Goal: Information Seeking & Learning: Learn about a topic

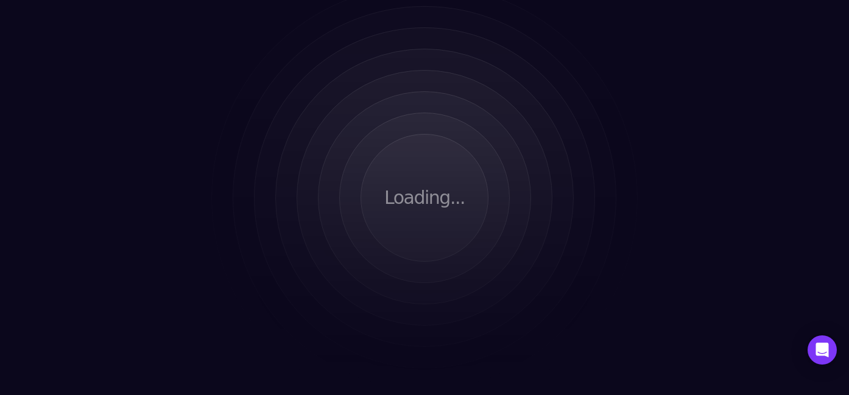
click at [676, 124] on div "Loading..." at bounding box center [424, 197] width 849 height 395
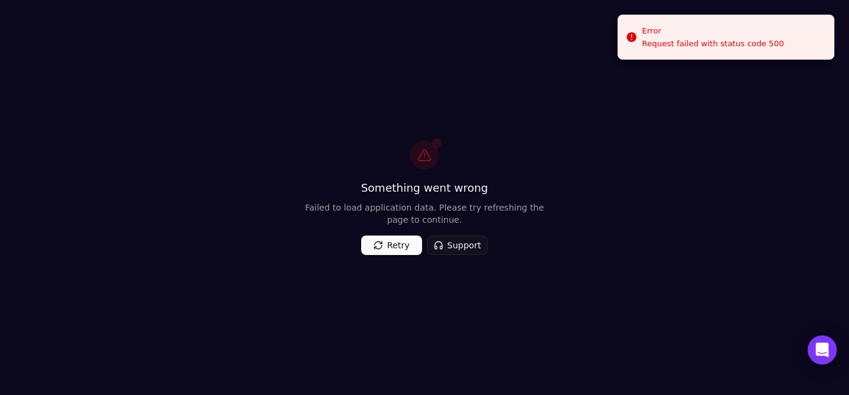
click at [404, 242] on button "Retry" at bounding box center [391, 245] width 61 height 19
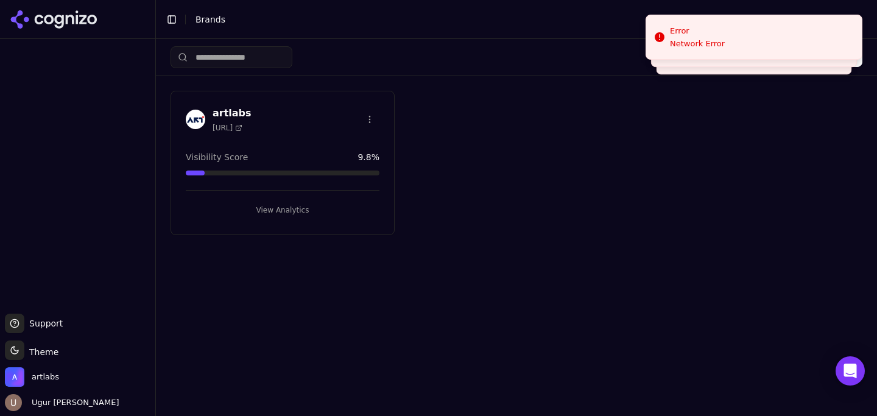
click at [367, 107] on html "Support Support Toggle theme Theme artlabs Ugur Yekta Basak Toggle Sidebar Bran…" at bounding box center [438, 208] width 877 height 416
click at [263, 131] on html "Support Support Toggle theme Theme artlabs Ugur Yekta Basak Toggle Sidebar Bran…" at bounding box center [438, 208] width 877 height 416
click at [267, 210] on button "View Analytics" at bounding box center [283, 209] width 194 height 19
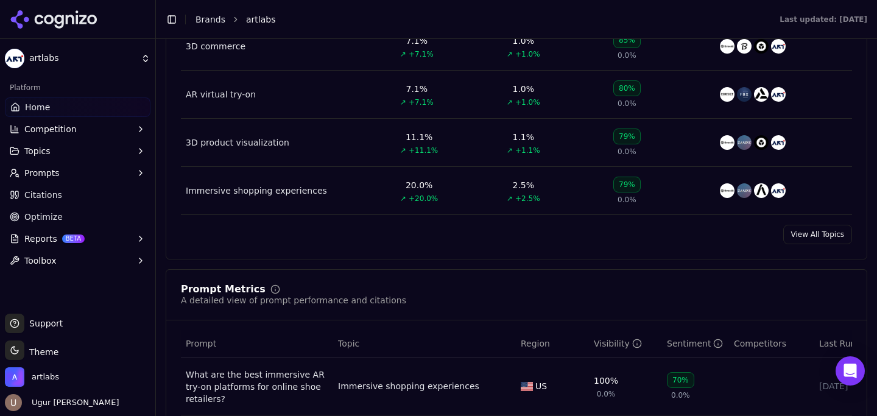
scroll to position [674, 0]
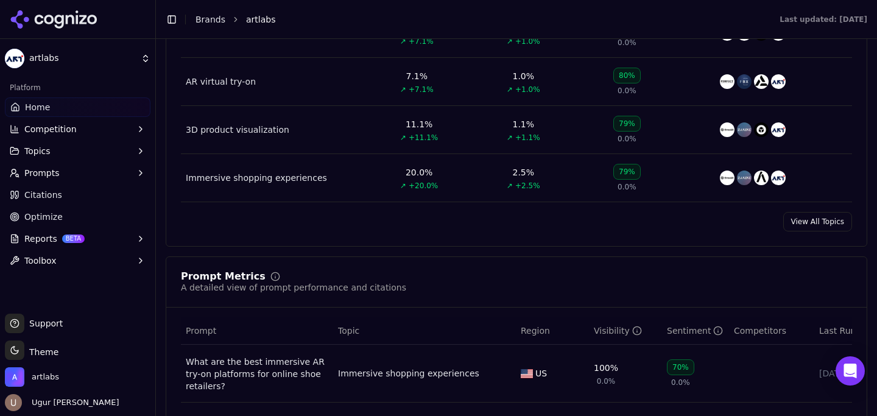
click at [813, 217] on link "View All Topics" at bounding box center [817, 221] width 69 height 19
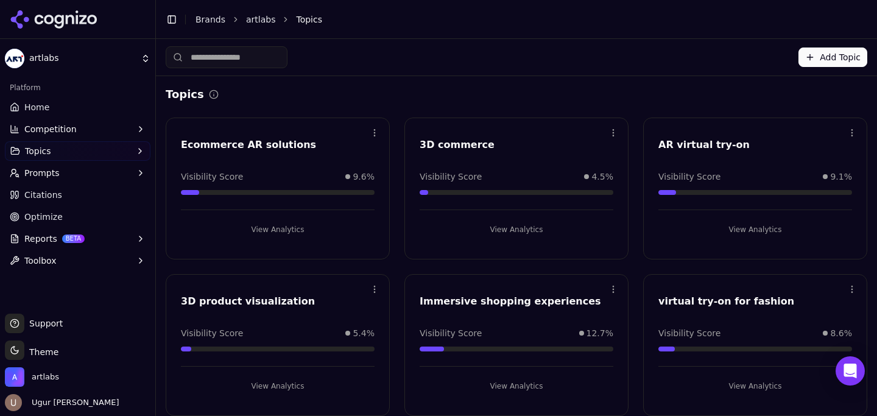
click at [830, 56] on button "Add Topic" at bounding box center [833, 57] width 69 height 19
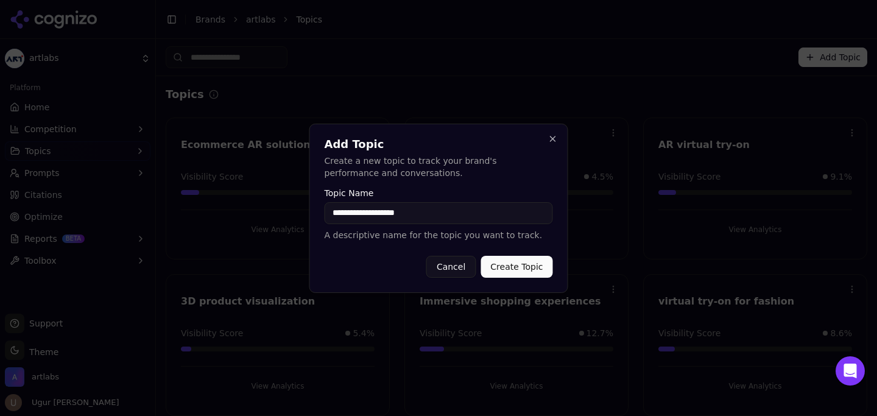
type input "**********"
click at [517, 269] on button "Create Topic" at bounding box center [517, 267] width 72 height 22
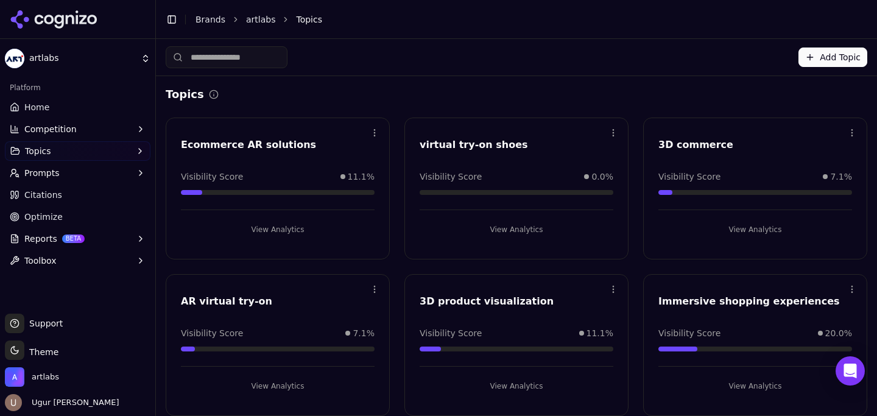
click at [484, 169] on div "Open menu virtual try-on shoes Visibility Score 0.0% View Analytics" at bounding box center [516, 189] width 224 height 142
click at [500, 228] on button "View Analytics" at bounding box center [517, 229] width 194 height 19
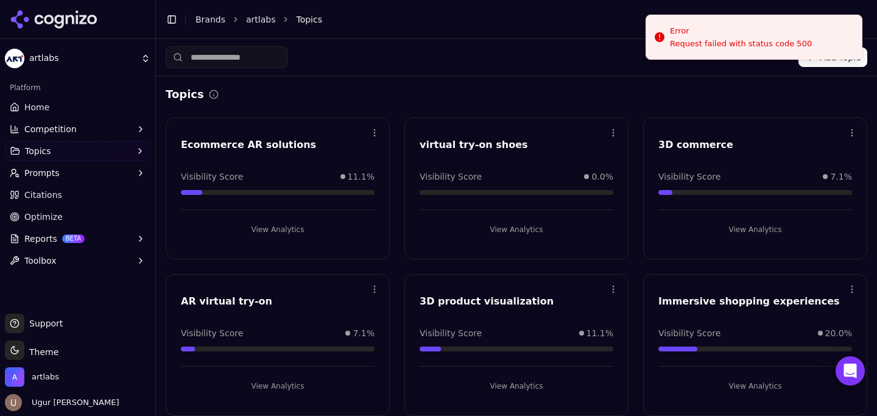
click at [810, 63] on button "Add Topic" at bounding box center [833, 57] width 69 height 19
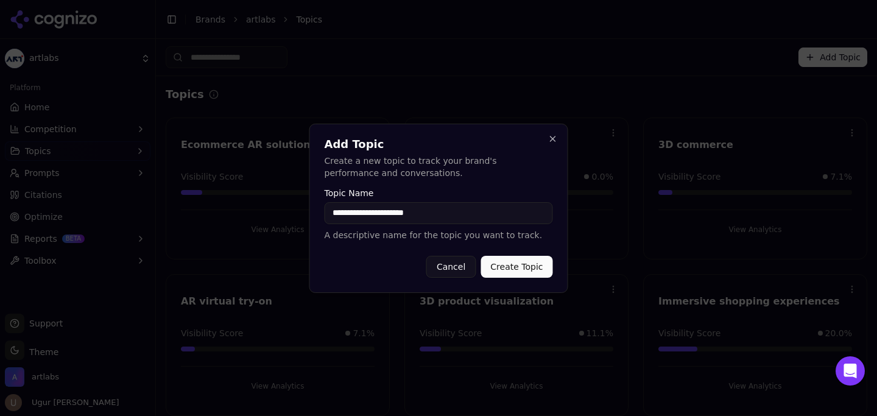
type input "**********"
click at [511, 267] on button "Create Topic" at bounding box center [517, 267] width 72 height 22
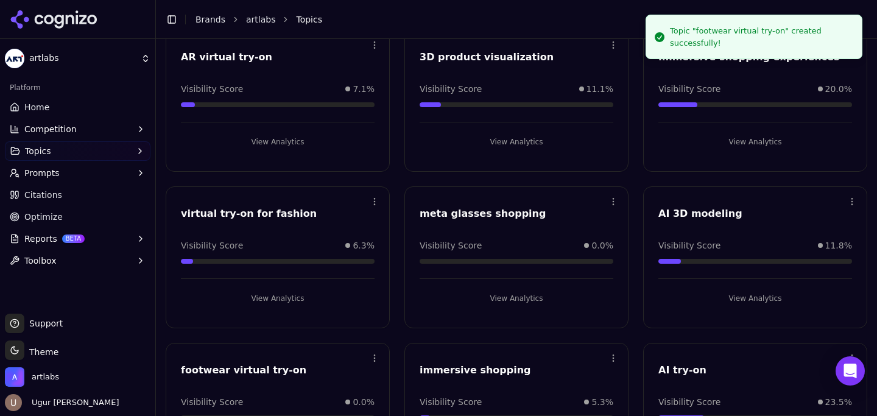
scroll to position [323, 0]
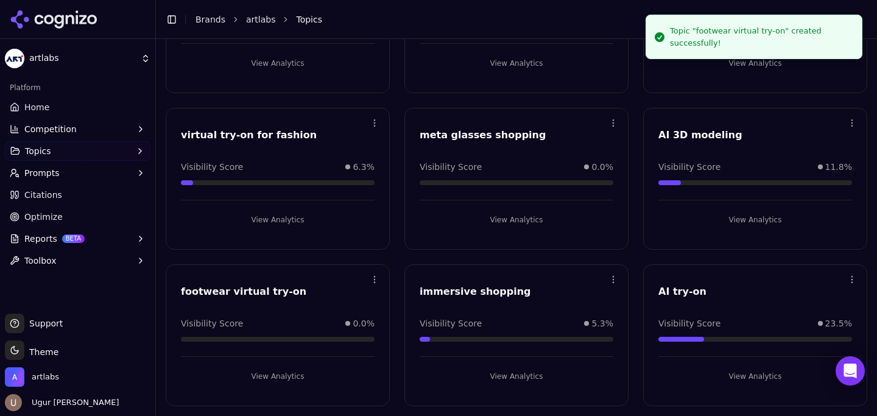
click at [101, 124] on button "Competition" at bounding box center [78, 128] width 146 height 19
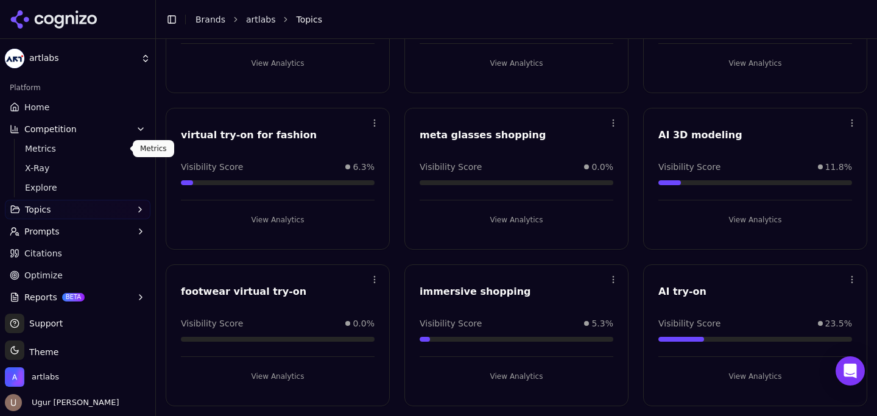
click at [82, 147] on span "Metrics" at bounding box center [78, 149] width 106 height 12
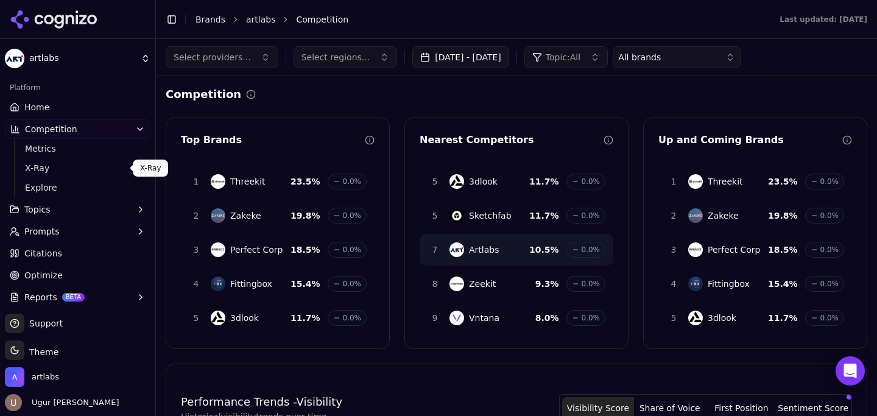
click at [109, 169] on span "X-Ray" at bounding box center [78, 168] width 106 height 12
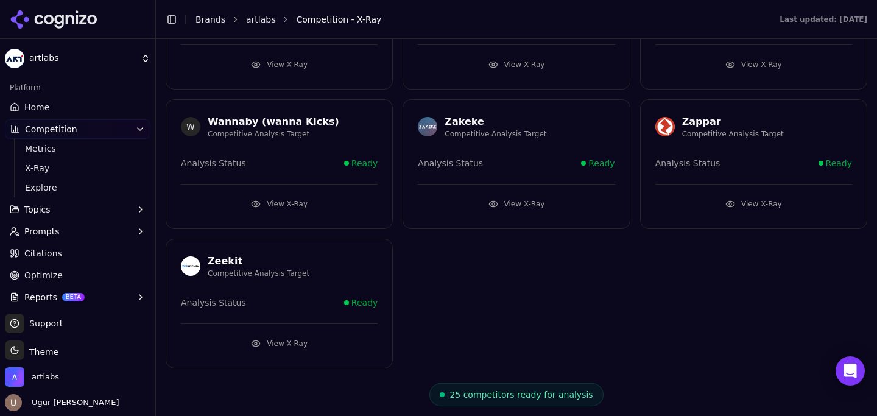
scroll to position [25, 0]
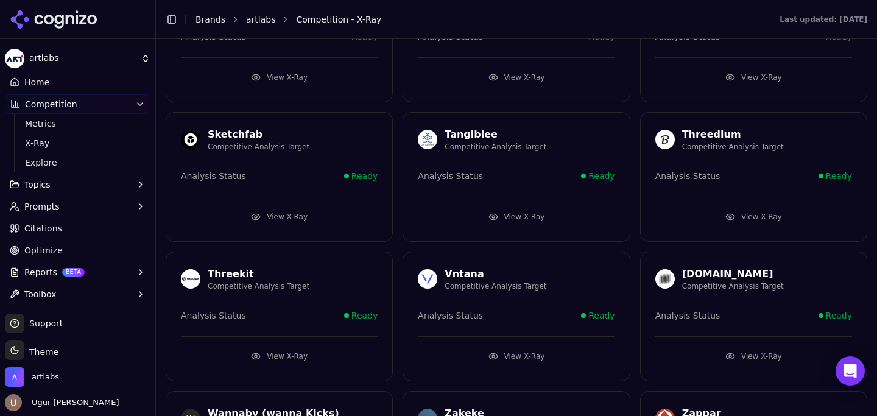
scroll to position [752, 0]
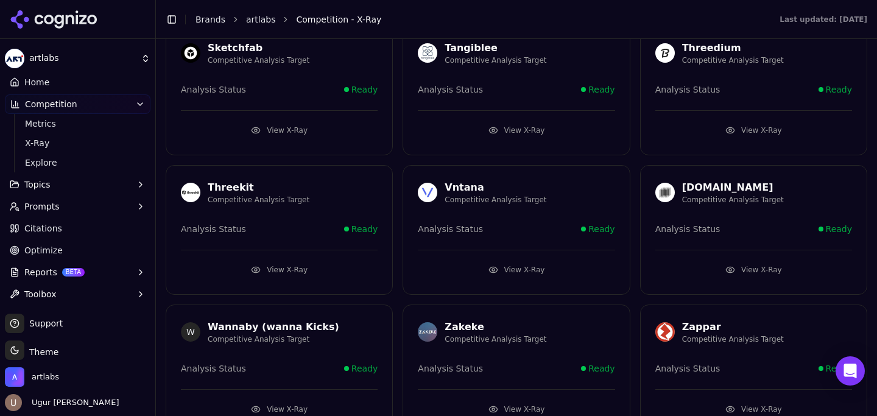
click at [283, 271] on button "View X-Ray" at bounding box center [279, 269] width 197 height 19
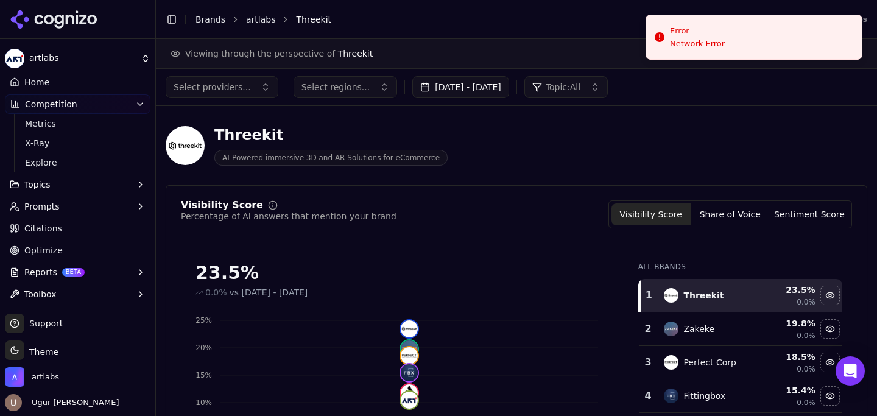
scroll to position [48, 0]
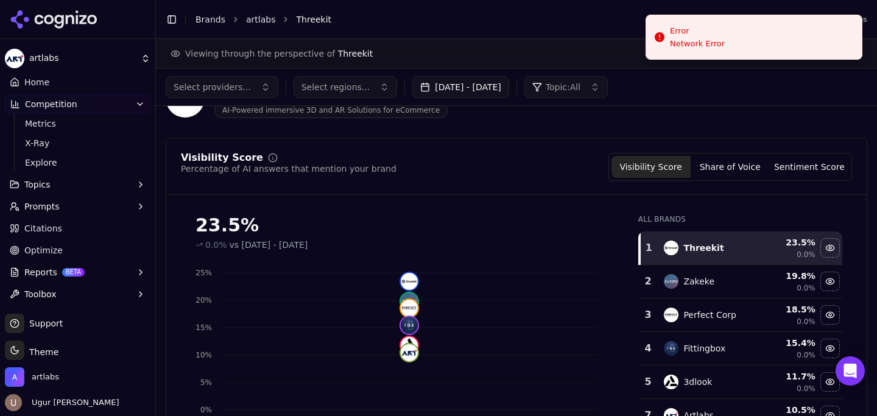
click at [724, 155] on div "Visibility Score Share of Voice Sentiment Score" at bounding box center [731, 167] width 244 height 28
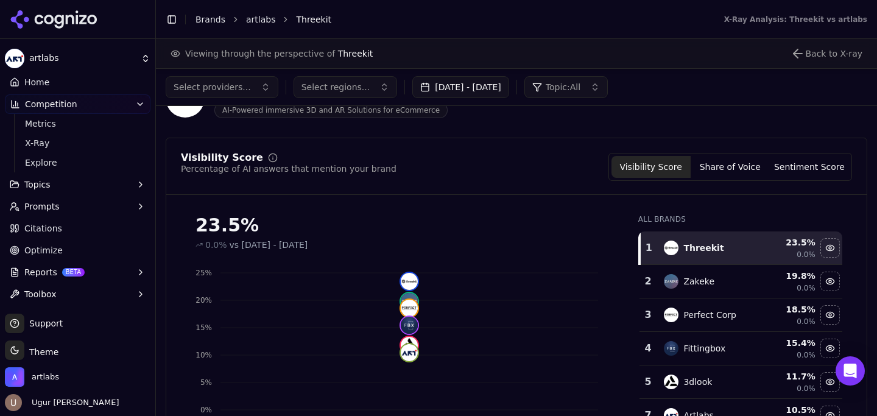
click at [727, 166] on button "Share of Voice" at bounding box center [730, 167] width 79 height 22
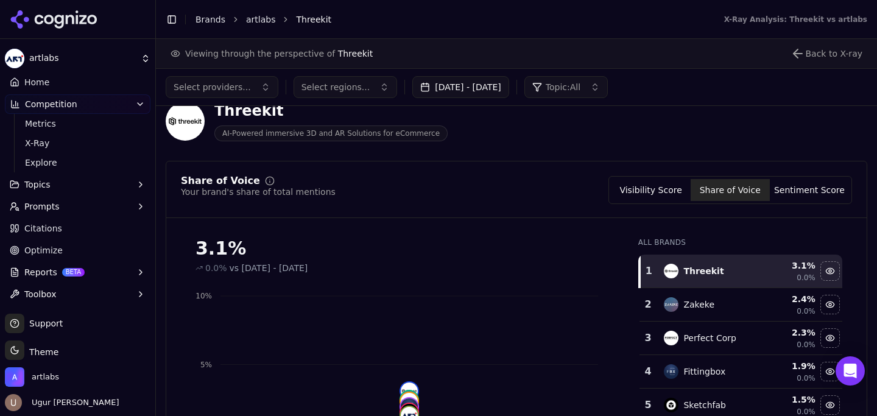
scroll to position [0, 0]
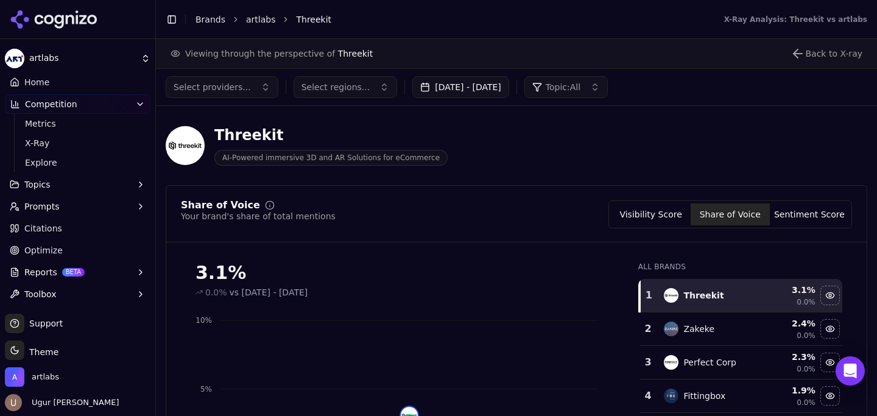
click at [810, 214] on button "Sentiment Score" at bounding box center [809, 214] width 79 height 22
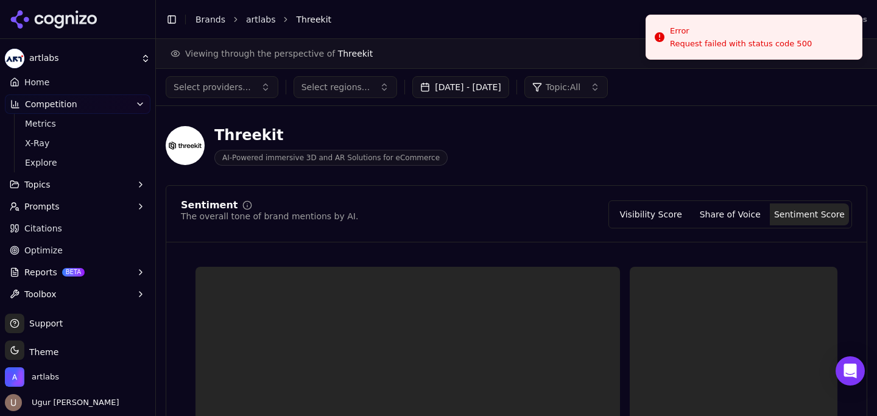
click at [115, 267] on button "Reports BETA" at bounding box center [78, 272] width 146 height 19
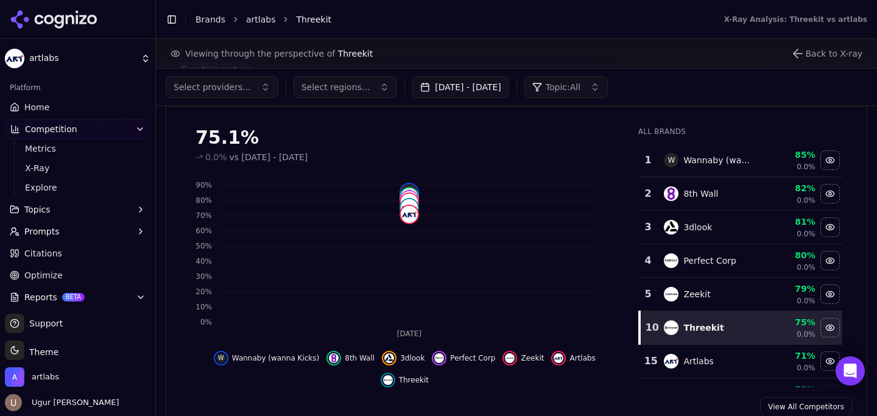
click at [61, 258] on link "Citations" at bounding box center [78, 253] width 146 height 19
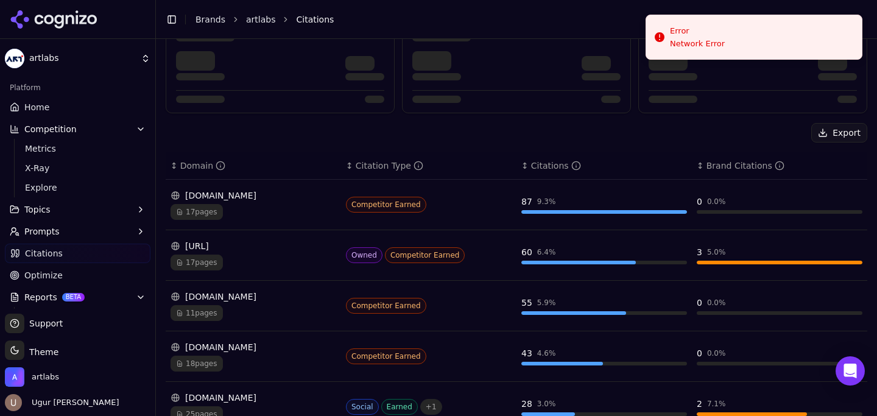
scroll to position [104, 0]
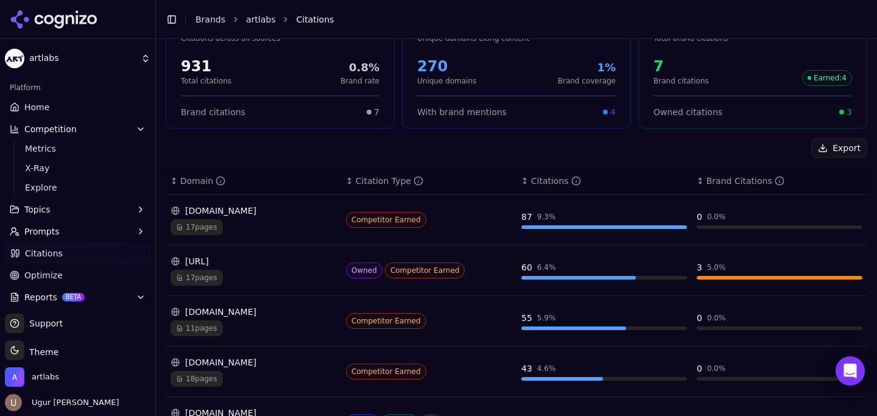
click at [196, 279] on span "17 pages" at bounding box center [197, 278] width 52 height 16
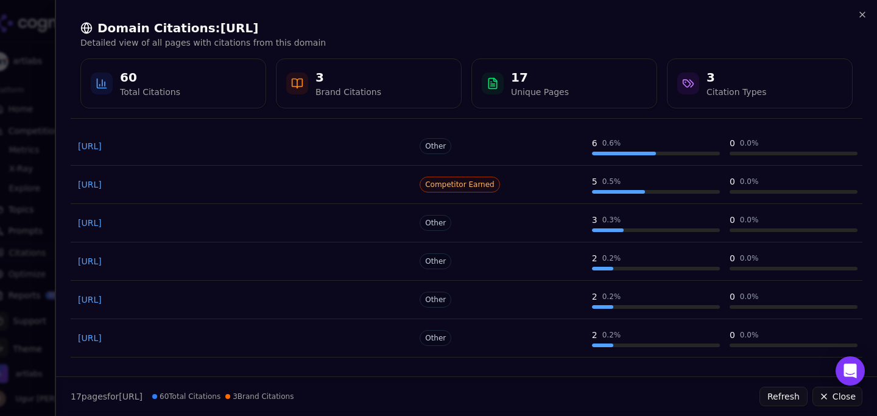
scroll to position [196, 0]
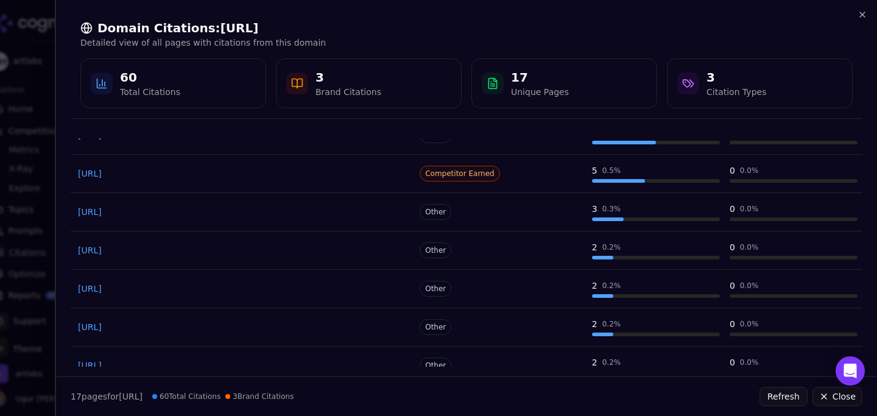
click at [401, 173] on link "https://artlabs.ai/blog/product-visualization-for-footwear-enhanced" at bounding box center [243, 174] width 330 height 12
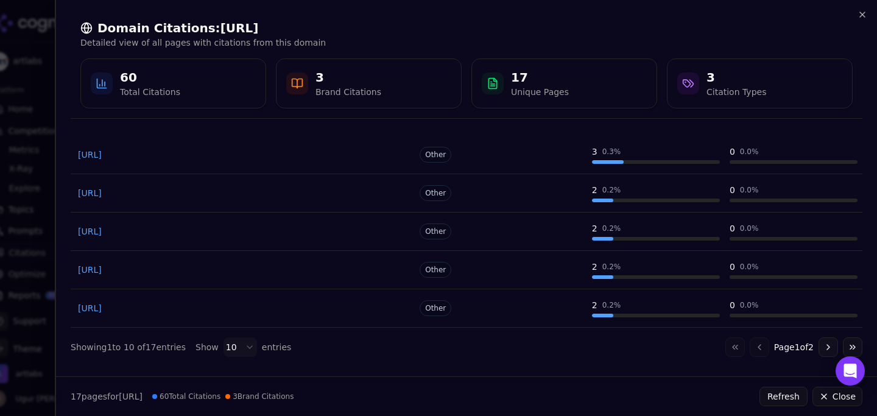
scroll to position [0, 0]
